Goal: Find specific page/section: Find specific page/section

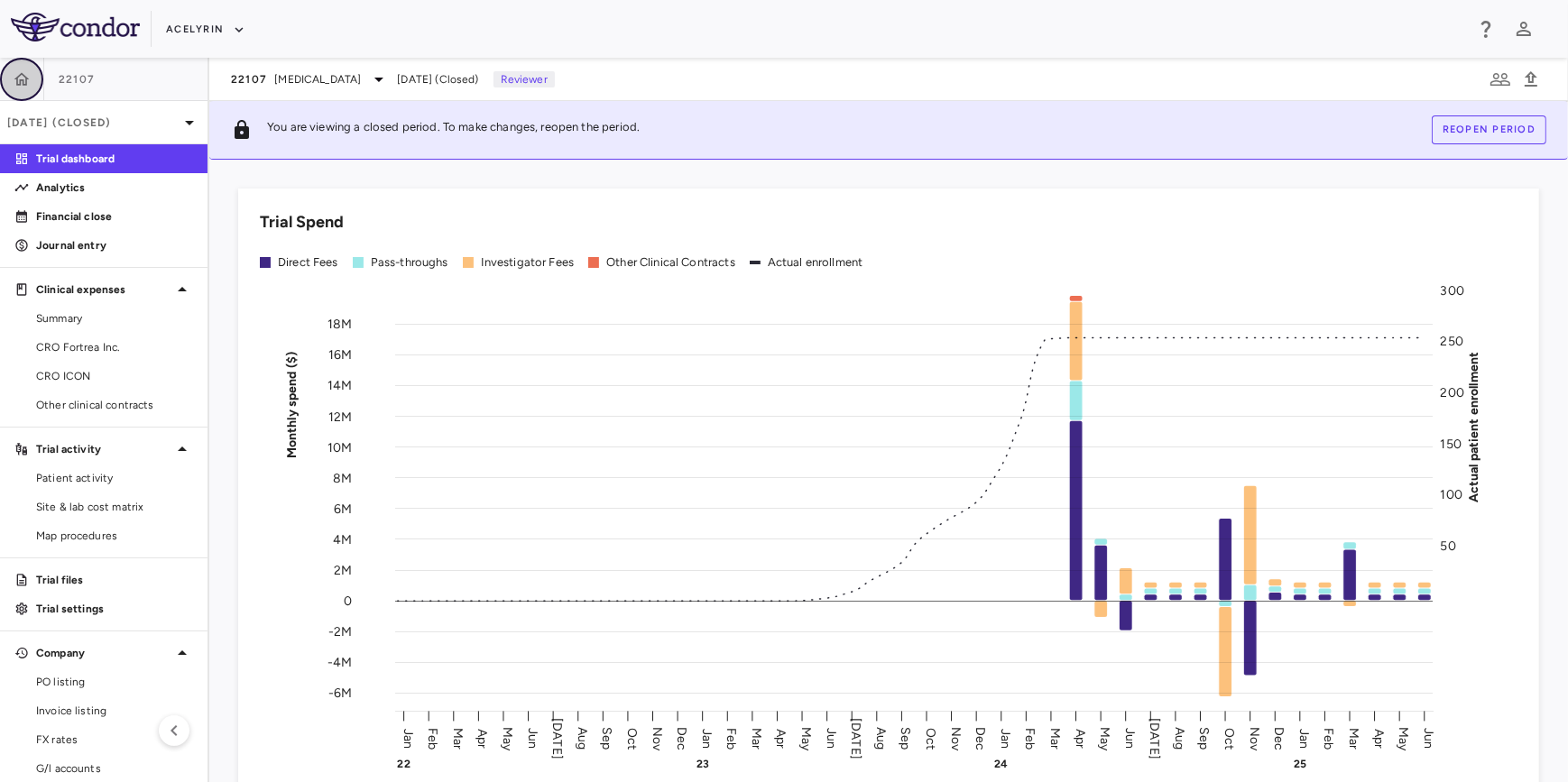
click at [23, 86] on icon "button" at bounding box center [21, 79] width 18 height 18
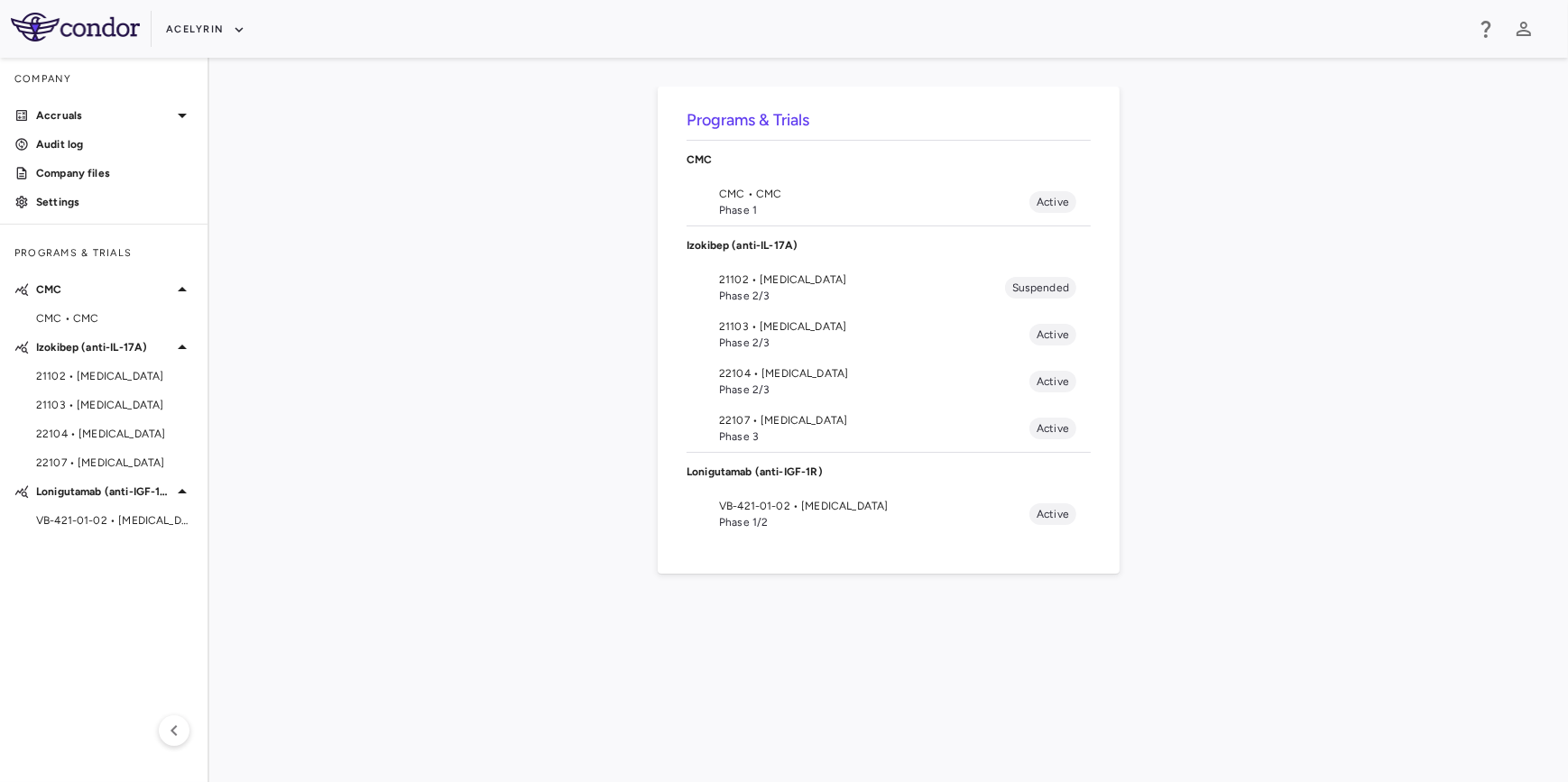
click at [765, 521] on span "Phase 1/2" at bounding box center [874, 522] width 310 height 16
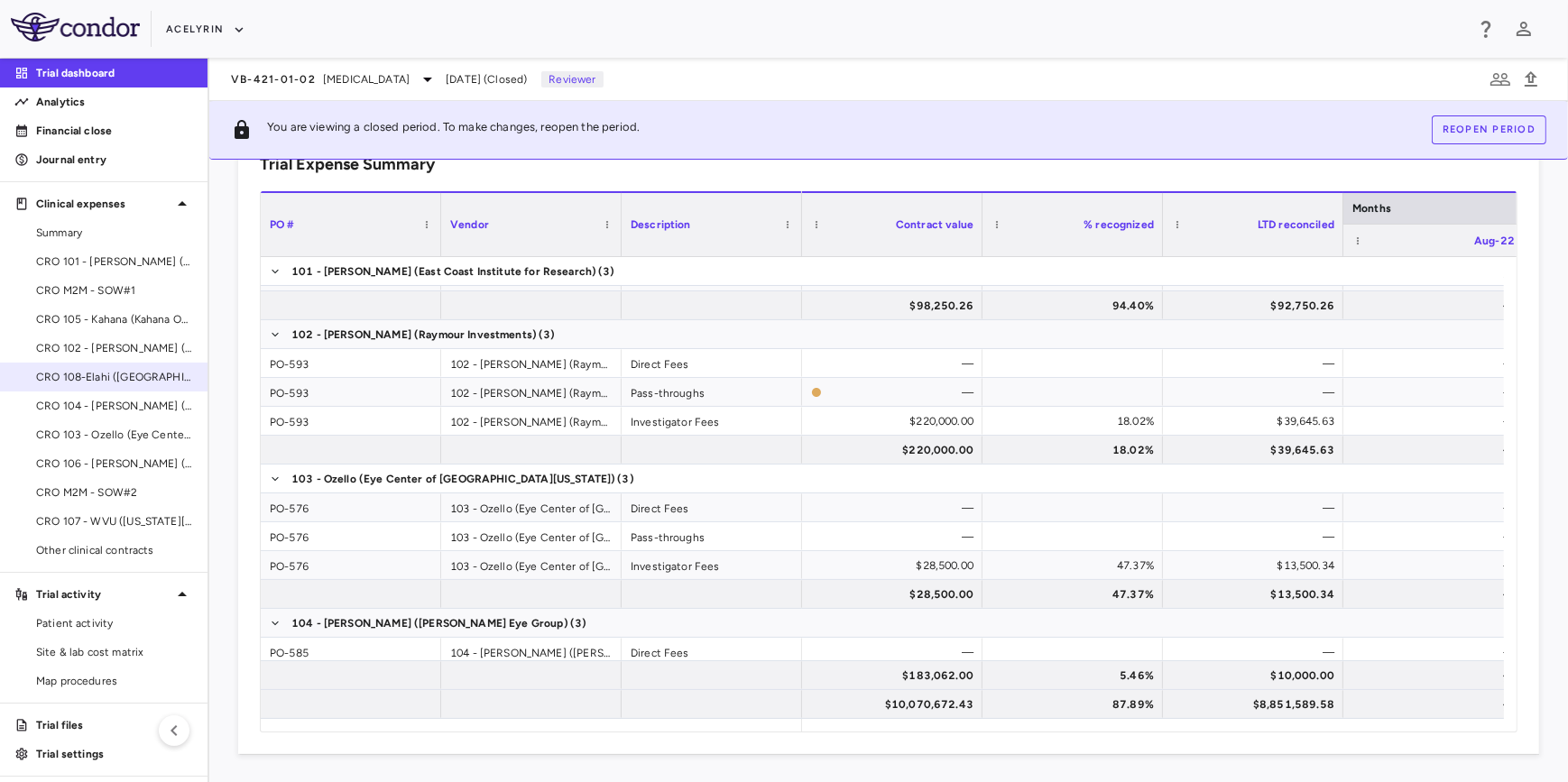
scroll to position [56, 0]
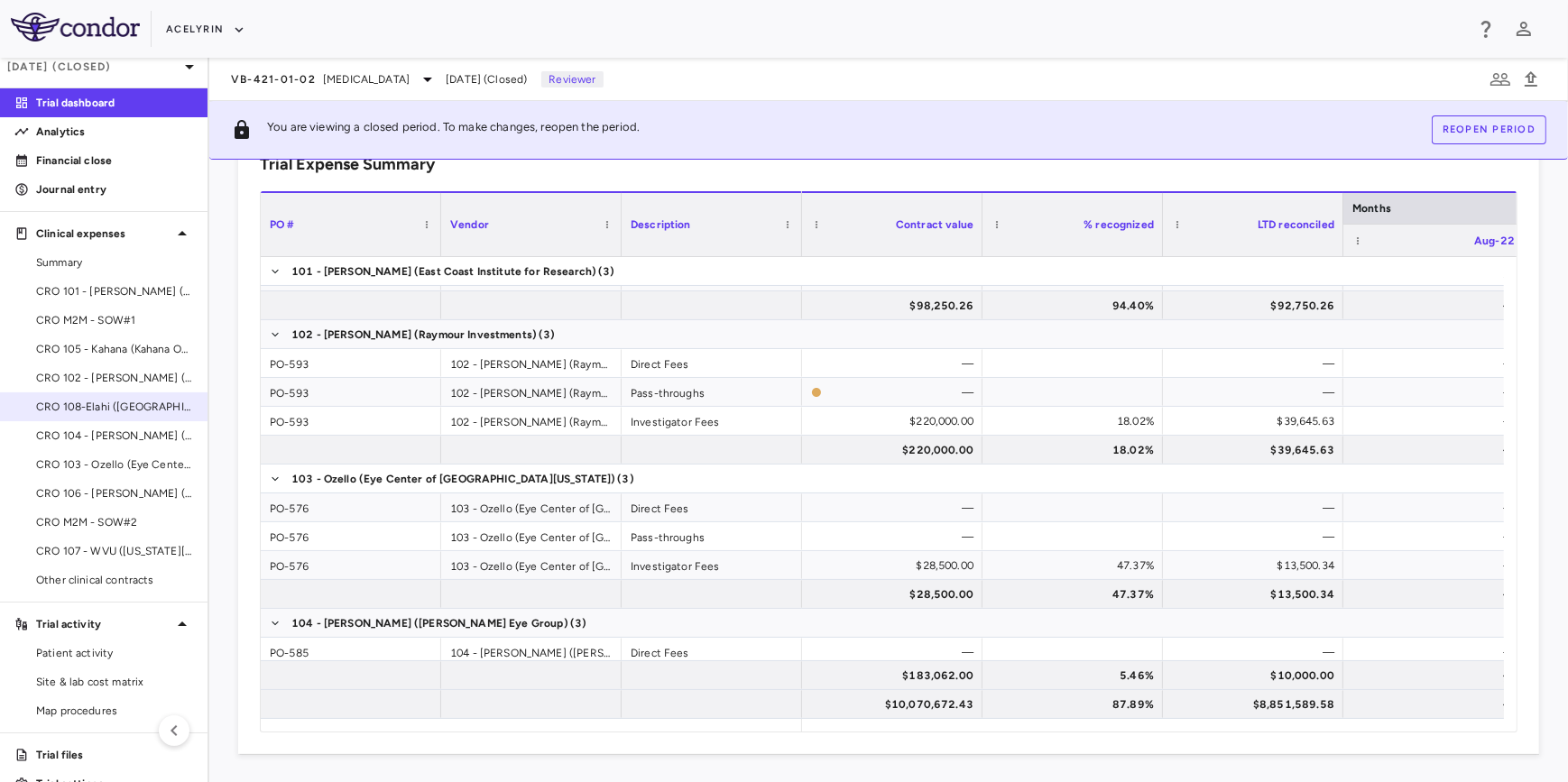
click at [93, 316] on span "CRO M2M - SOW#1" at bounding box center [114, 320] width 157 height 16
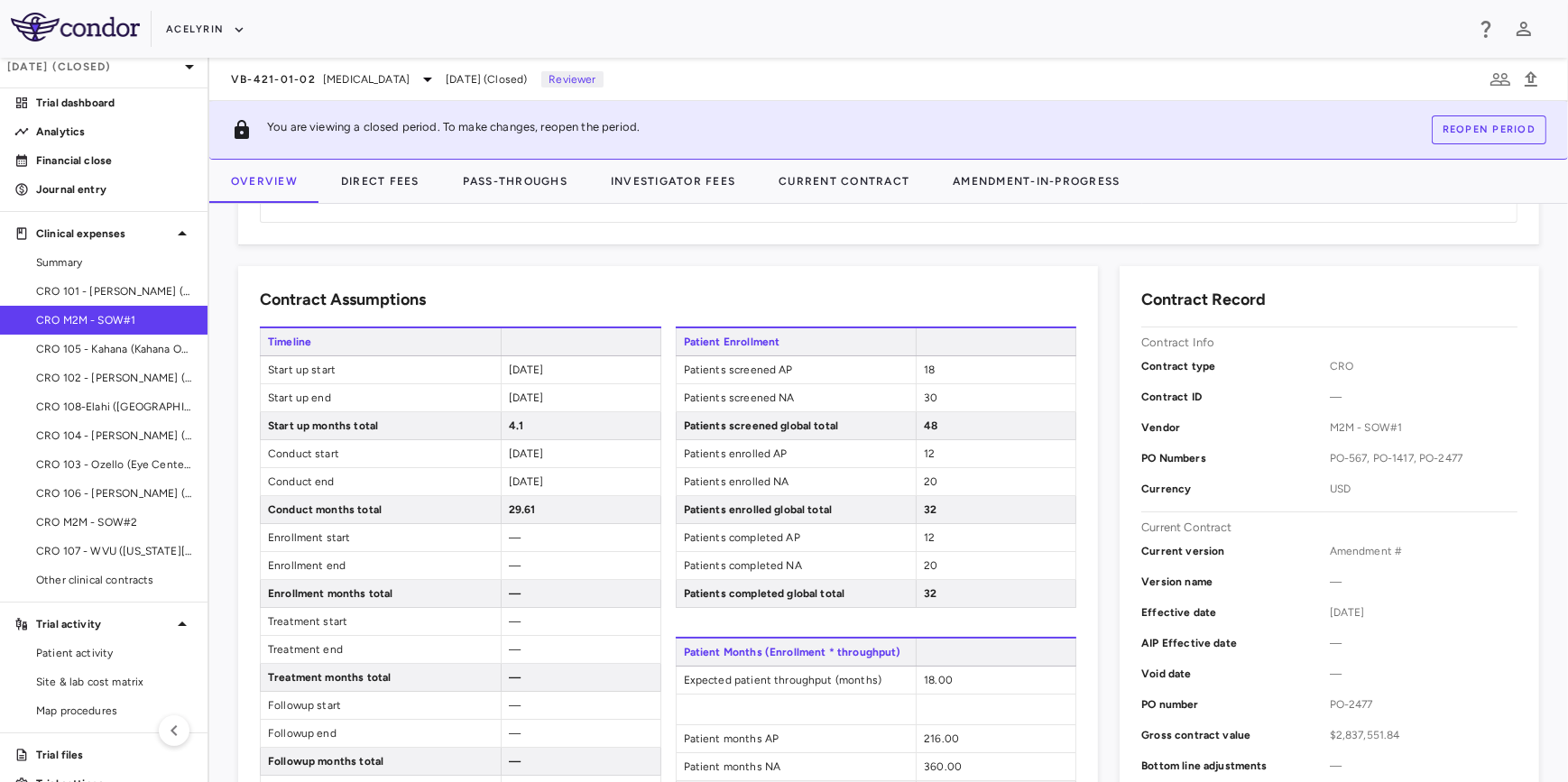
scroll to position [327, 0]
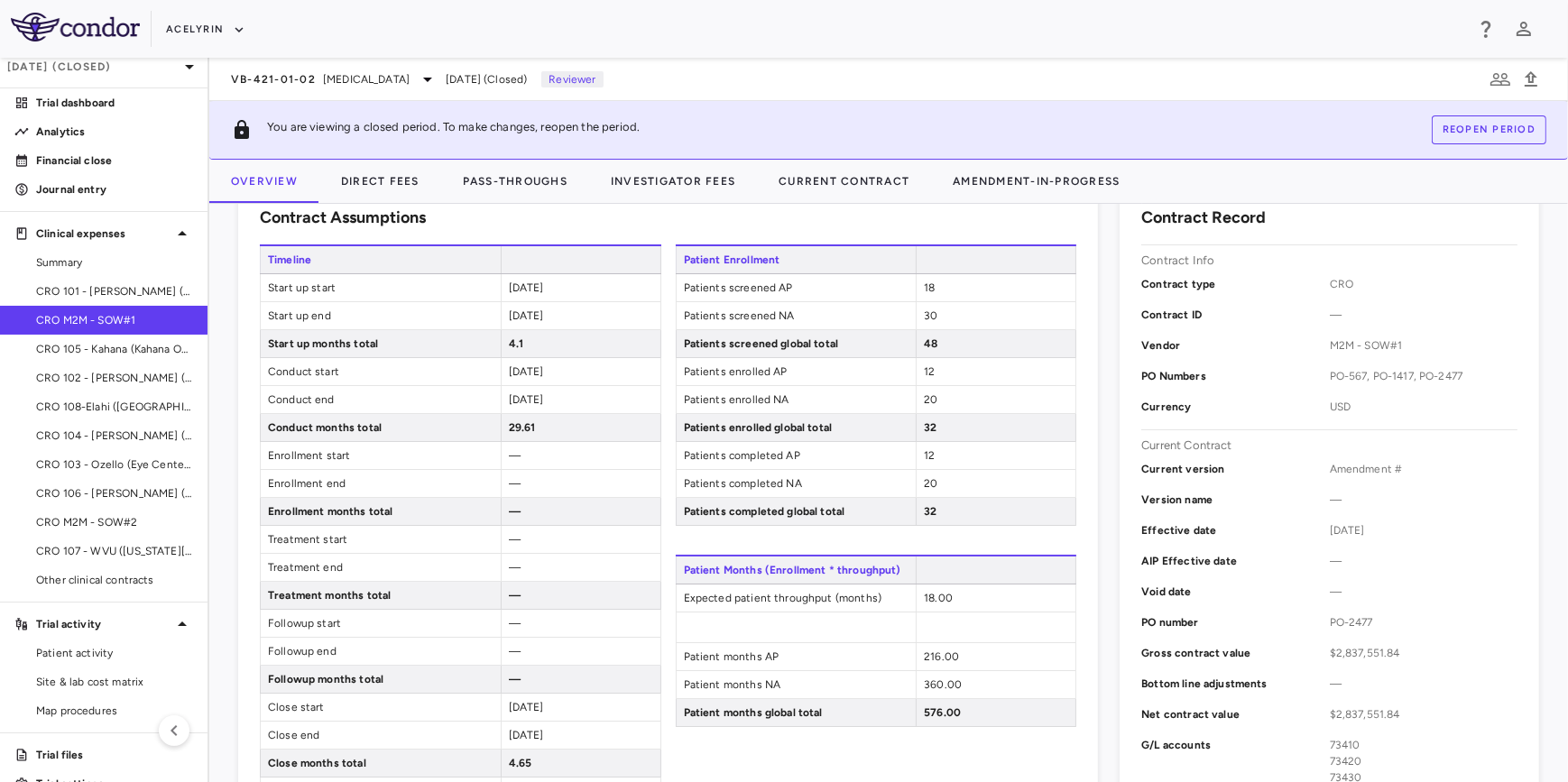
click at [1339, 26] on div "Acelyrin" at bounding box center [814, 28] width 1297 height 29
click at [579, 738] on div "[DATE]" at bounding box center [581, 735] width 159 height 28
